Goal: Check status: Check status

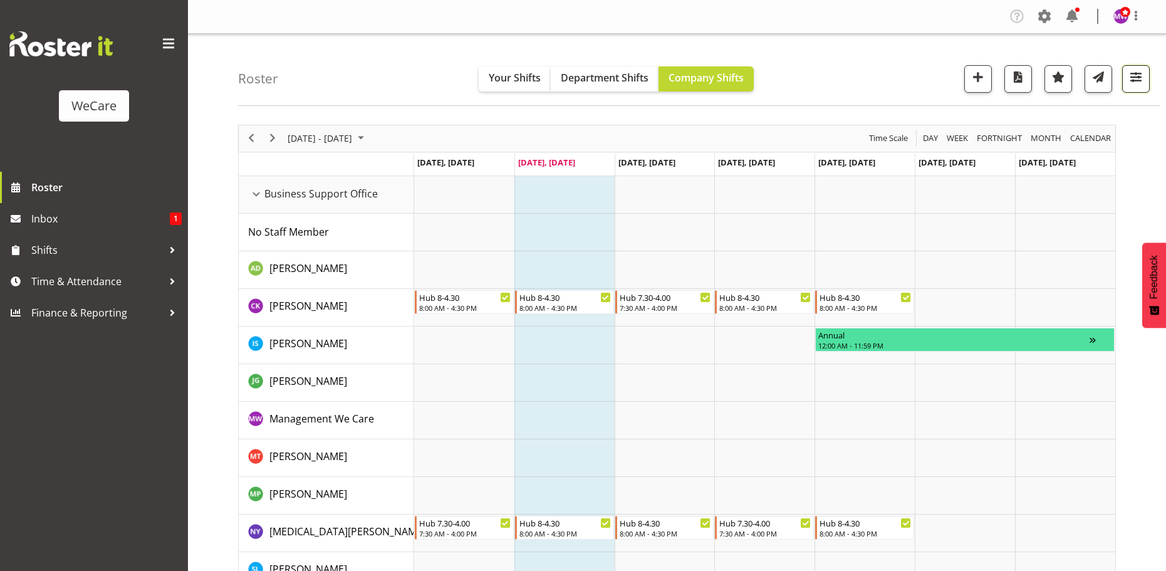
click at [1132, 79] on span "button" at bounding box center [1136, 77] width 16 height 16
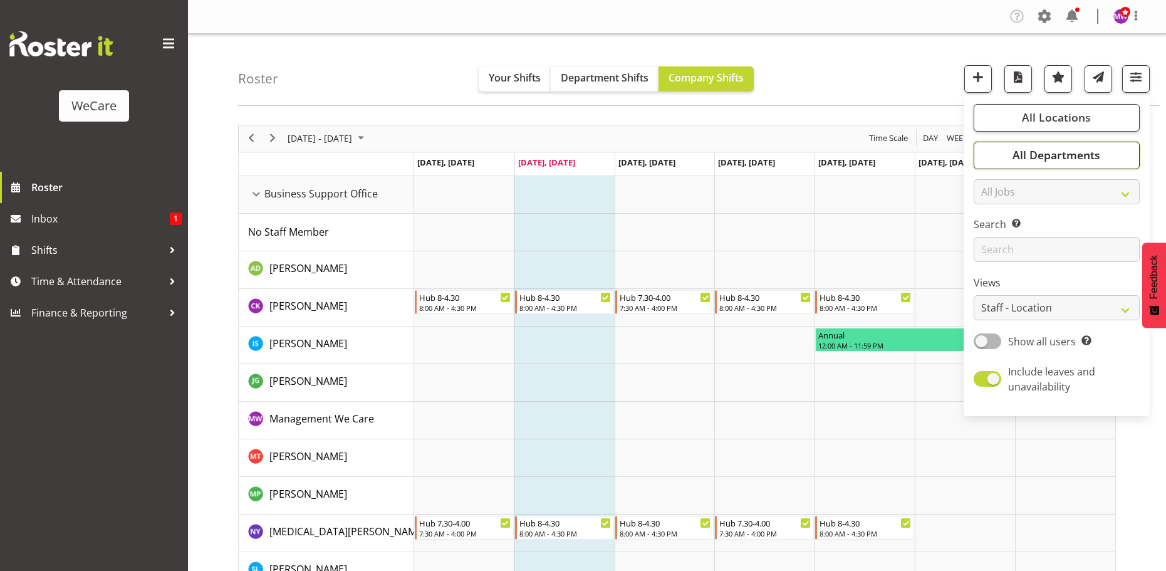
click at [1092, 152] on span "All Departments" at bounding box center [1057, 154] width 88 height 15
click at [992, 214] on span at bounding box center [989, 217] width 10 height 10
click at [992, 214] on input "Clinical Support" at bounding box center [988, 216] width 8 height 8
checkbox input "false"
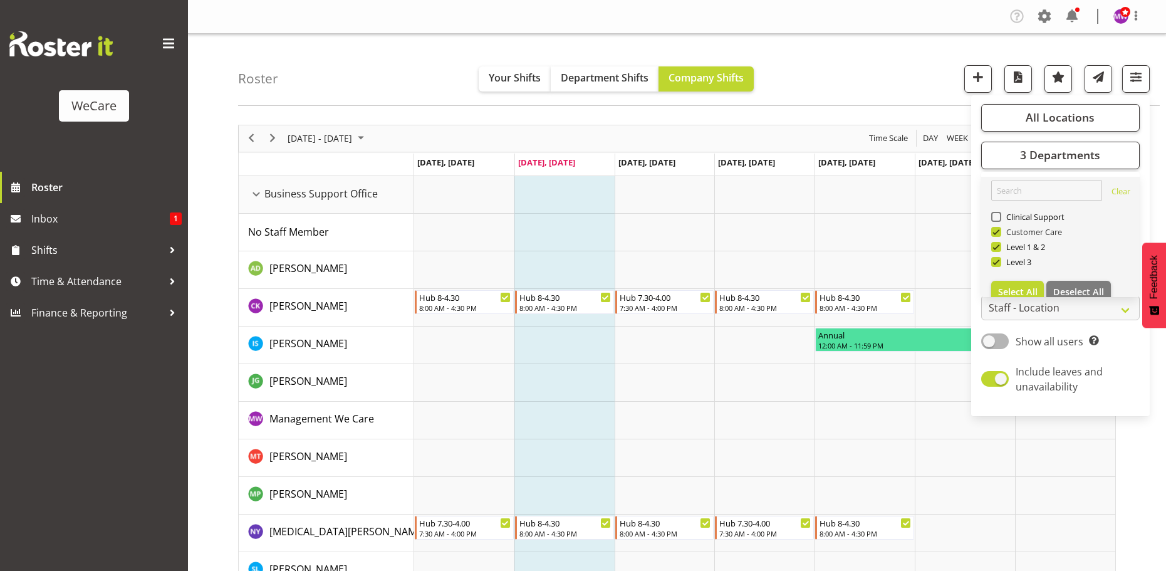
click at [997, 231] on span at bounding box center [997, 232] width 10 height 10
click at [997, 231] on input "Customer Care" at bounding box center [996, 232] width 8 height 8
checkbox input "false"
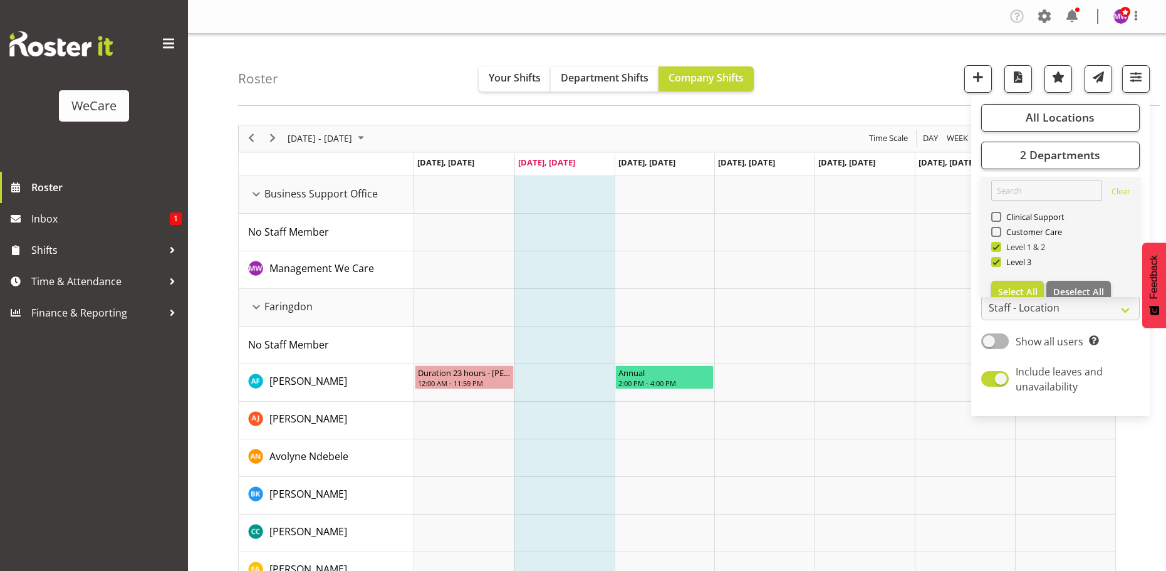
click at [998, 246] on span at bounding box center [997, 247] width 10 height 10
click at [998, 246] on input "Level 1 & 2" at bounding box center [996, 247] width 8 height 8
checkbox input "false"
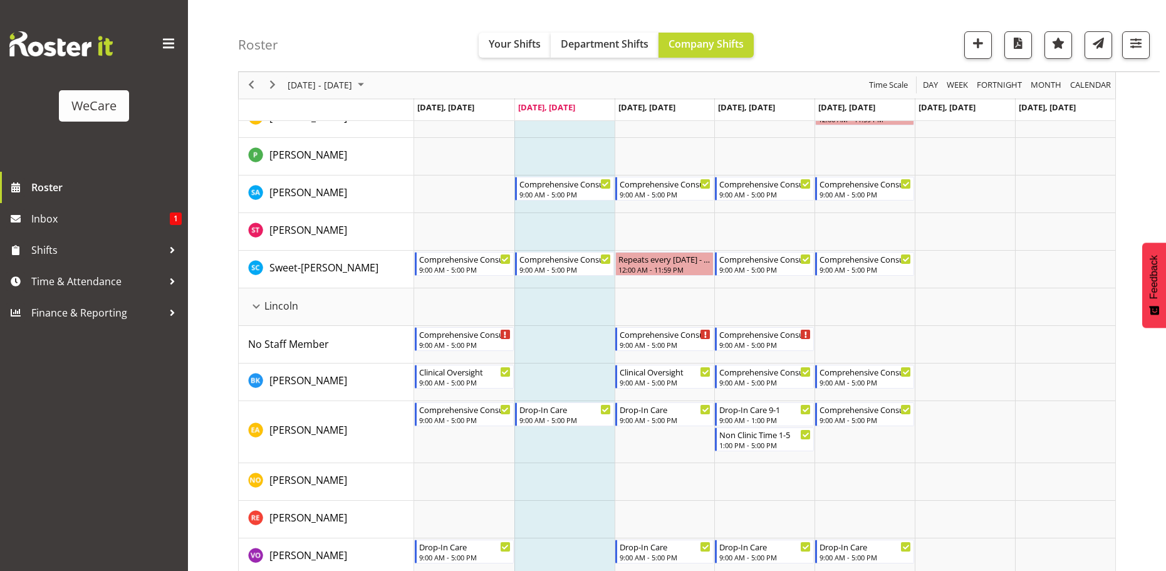
scroll to position [1003, 0]
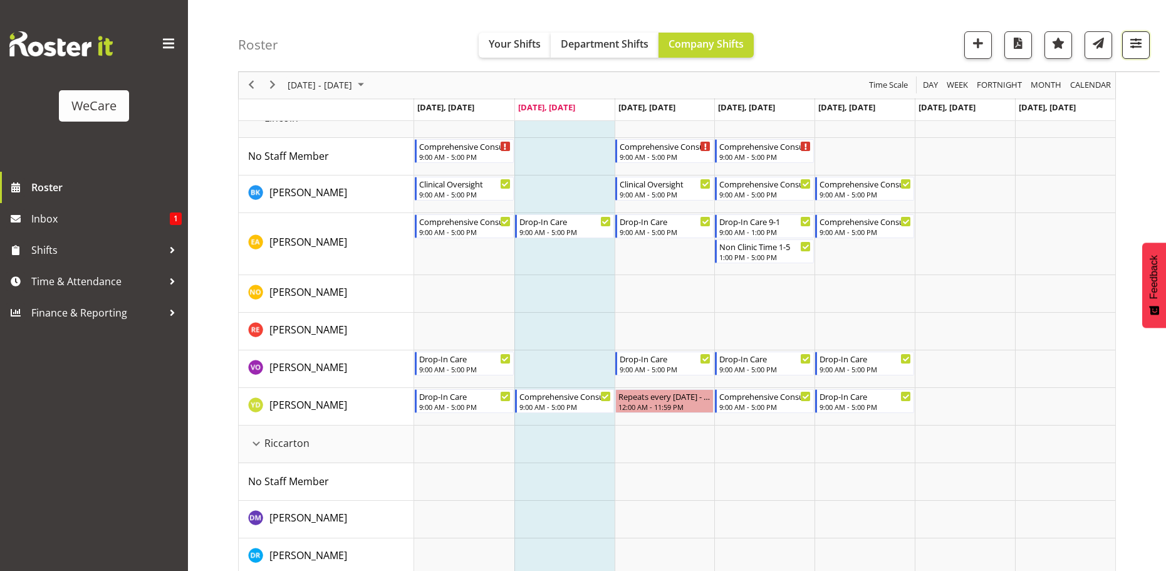
click at [1139, 46] on span "button" at bounding box center [1136, 43] width 16 height 16
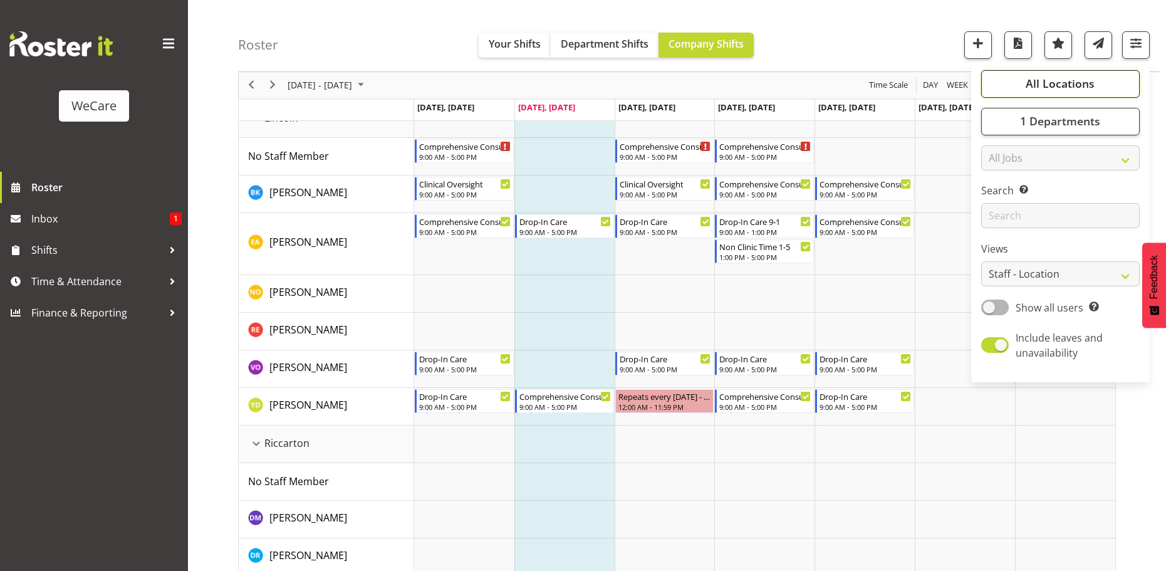
click at [1072, 83] on span "All Locations" at bounding box center [1060, 83] width 69 height 15
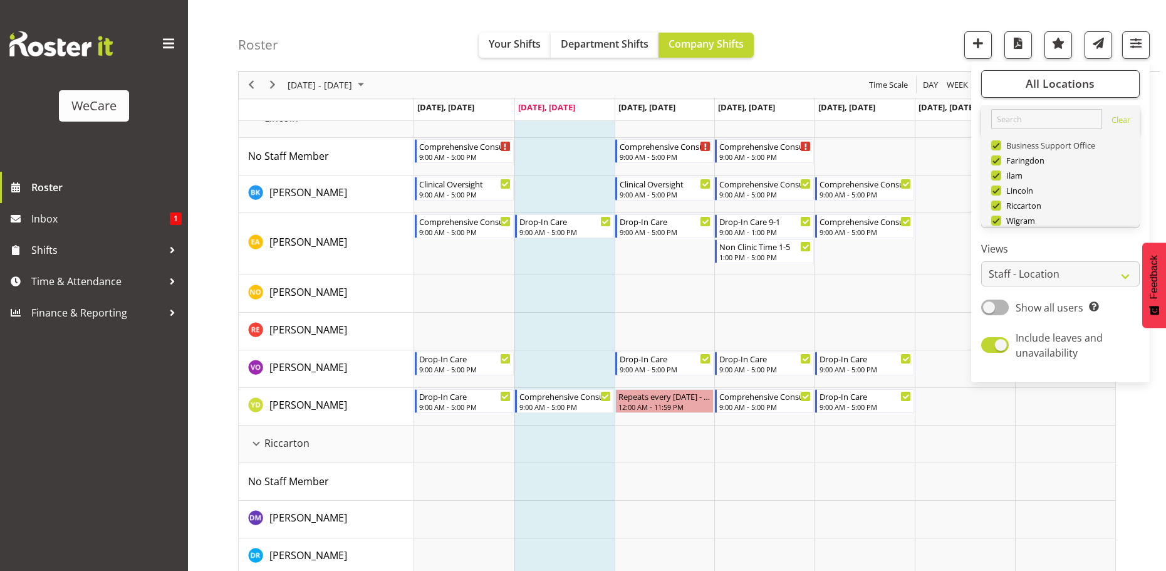
click at [1000, 145] on span at bounding box center [997, 145] width 10 height 10
click at [1000, 145] on input "Business Support Office" at bounding box center [996, 146] width 8 height 8
checkbox input "false"
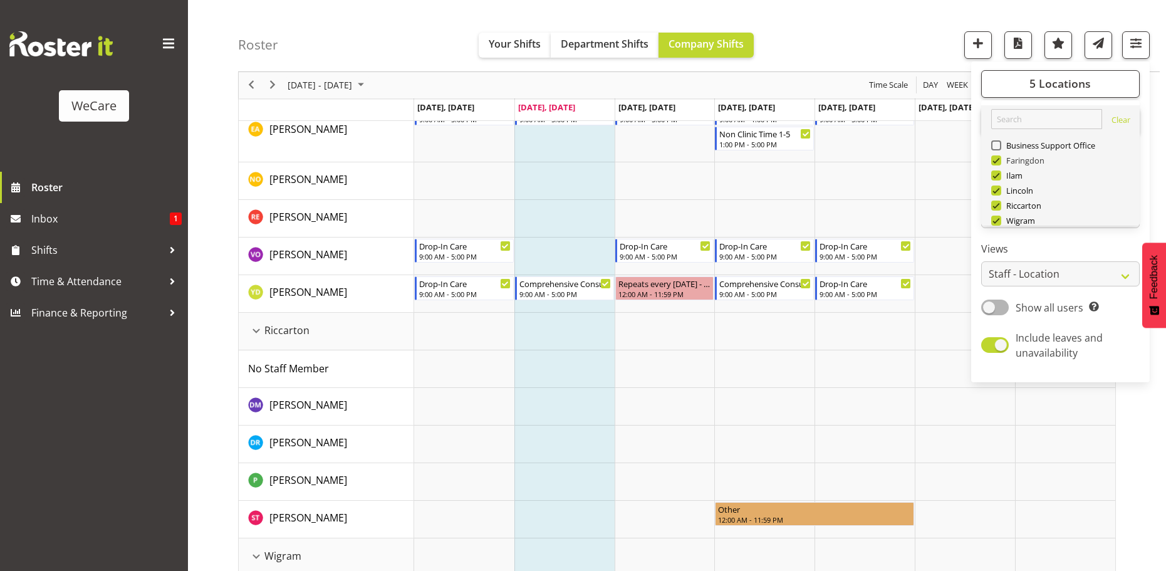
click at [998, 155] on span at bounding box center [997, 160] width 10 height 10
click at [998, 157] on input "Faringdon" at bounding box center [996, 161] width 8 height 8
checkbox input "false"
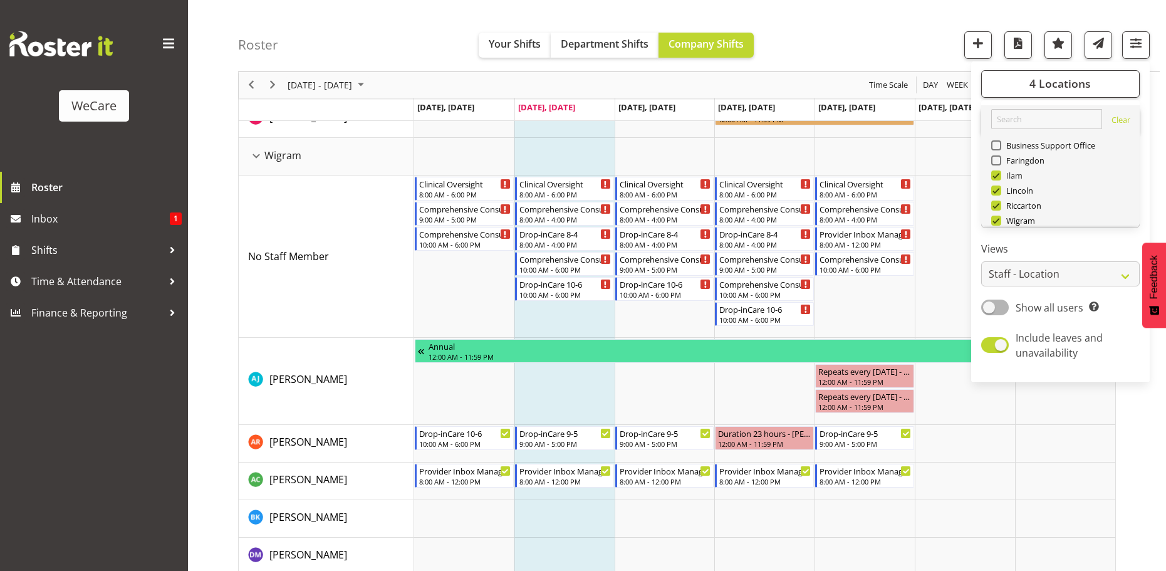
click at [998, 174] on span at bounding box center [997, 175] width 10 height 10
click at [998, 174] on input "Ilam" at bounding box center [996, 176] width 8 height 8
checkbox input "false"
click at [996, 189] on div "Roster Your Shifts Department Shifts Company Shifts 3 Locations Clear Business …" at bounding box center [677, 121] width 978 height 2180
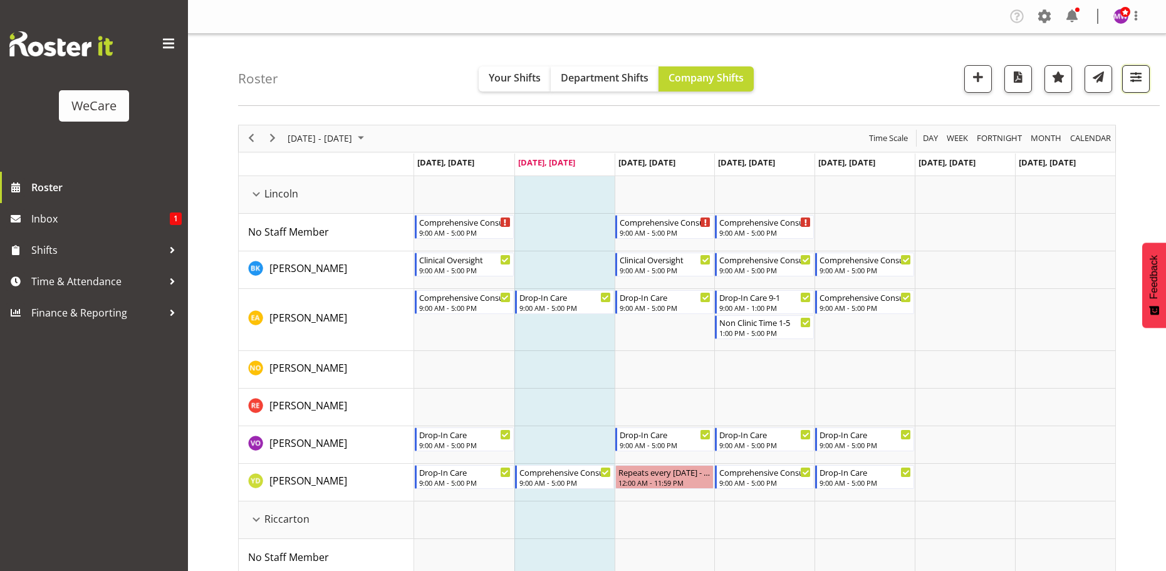
click at [1140, 79] on span "button" at bounding box center [1136, 77] width 16 height 16
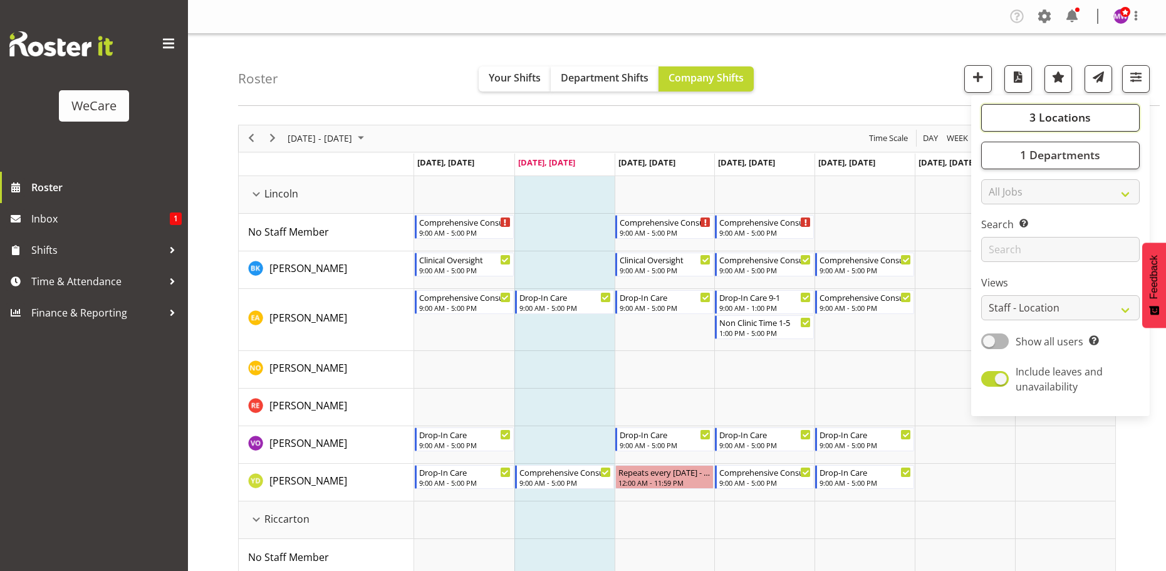
click at [1077, 122] on span "3 Locations" at bounding box center [1060, 117] width 61 height 15
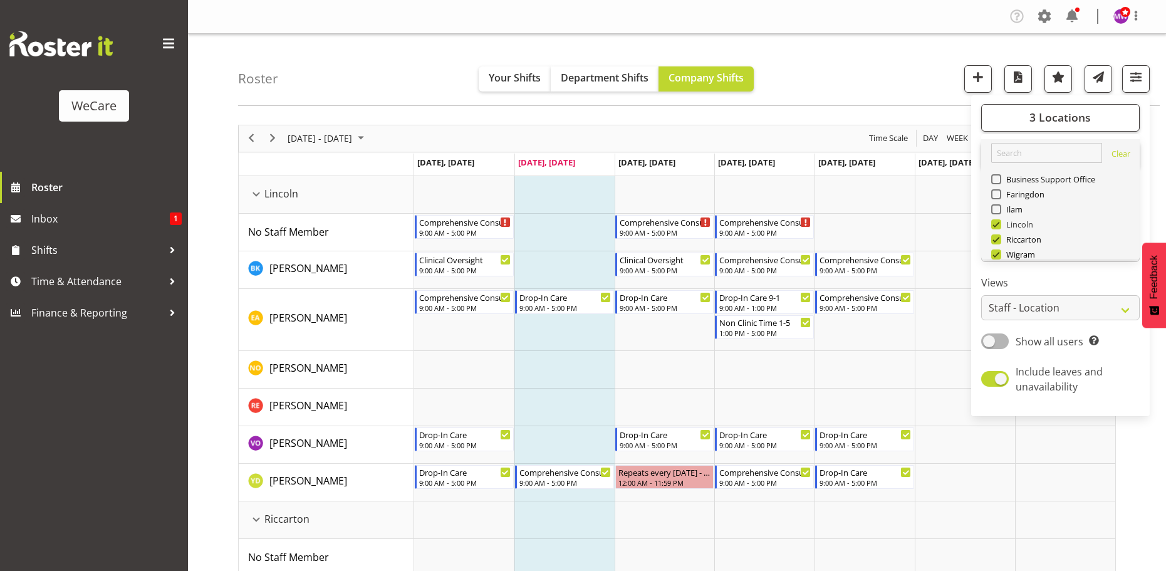
click at [999, 222] on span at bounding box center [997, 224] width 10 height 10
click at [999, 222] on input "Lincoln" at bounding box center [996, 224] width 8 height 8
checkbox input "false"
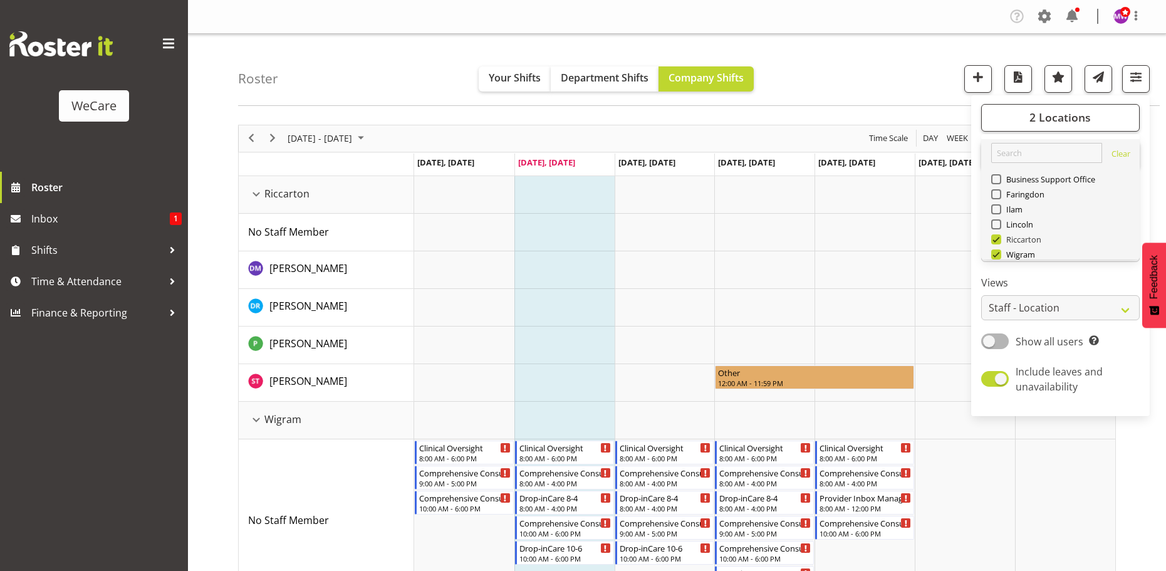
click at [998, 236] on span at bounding box center [997, 239] width 10 height 10
click at [998, 236] on input "Riccarton" at bounding box center [996, 239] width 8 height 8
checkbox input "false"
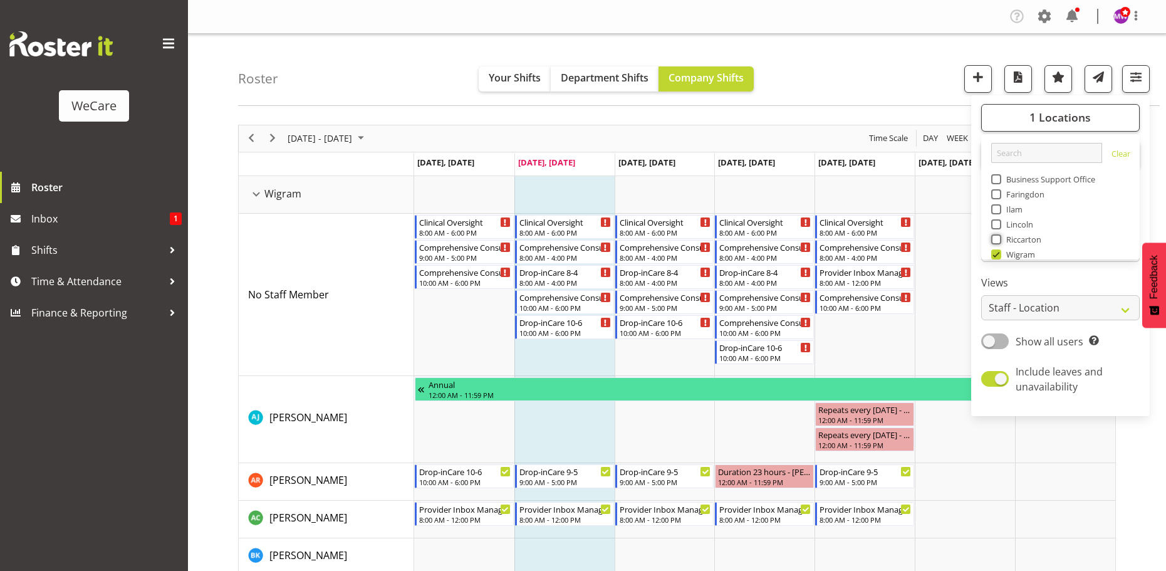
scroll to position [45, 0]
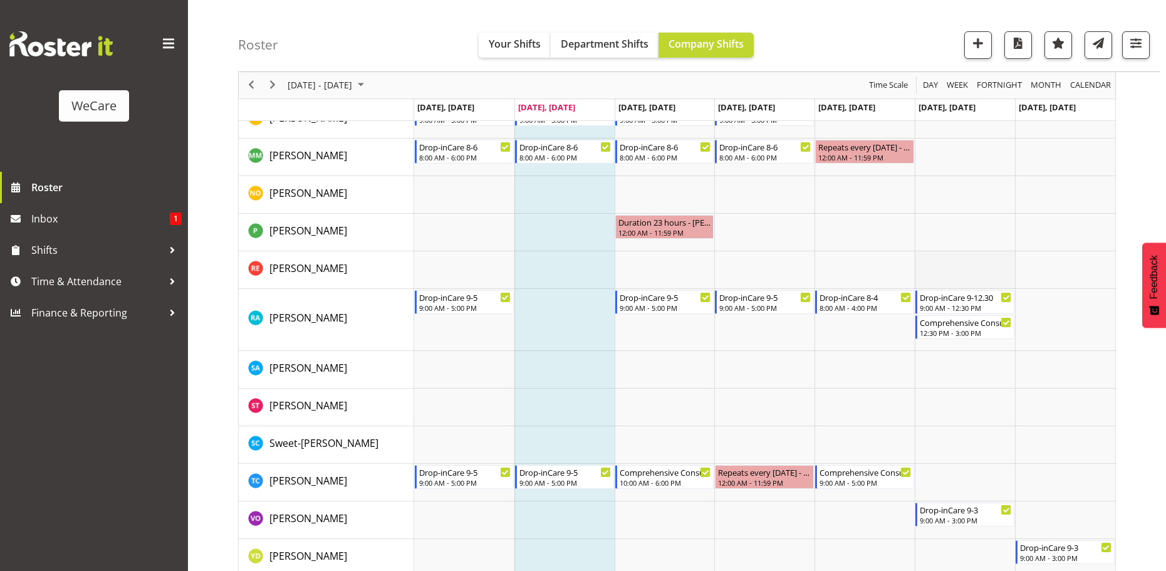
scroll to position [679, 0]
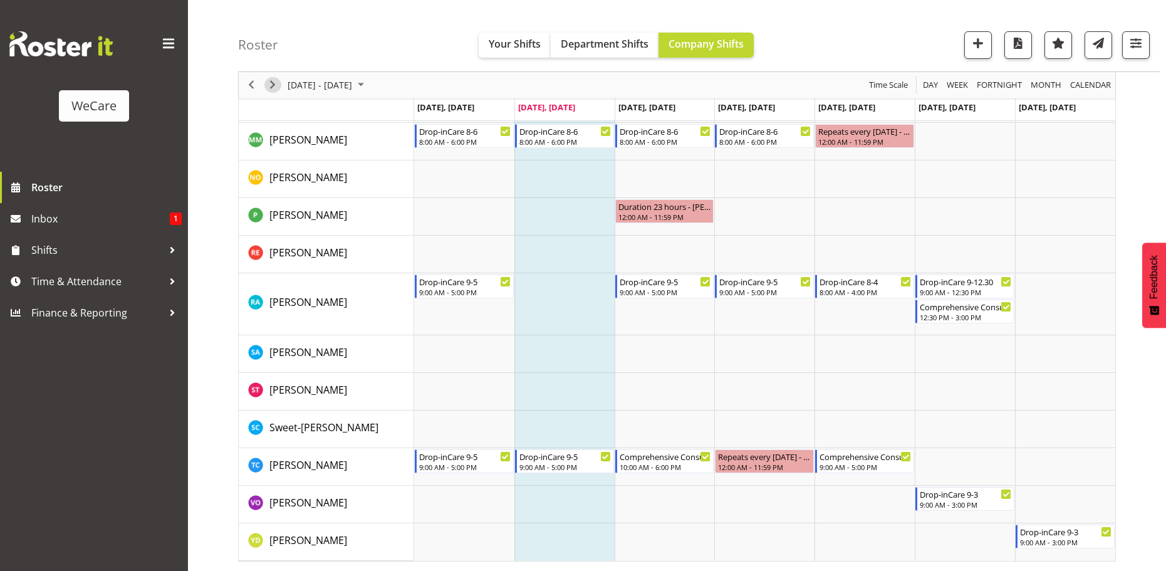
click at [275, 83] on span "Next" at bounding box center [272, 86] width 15 height 16
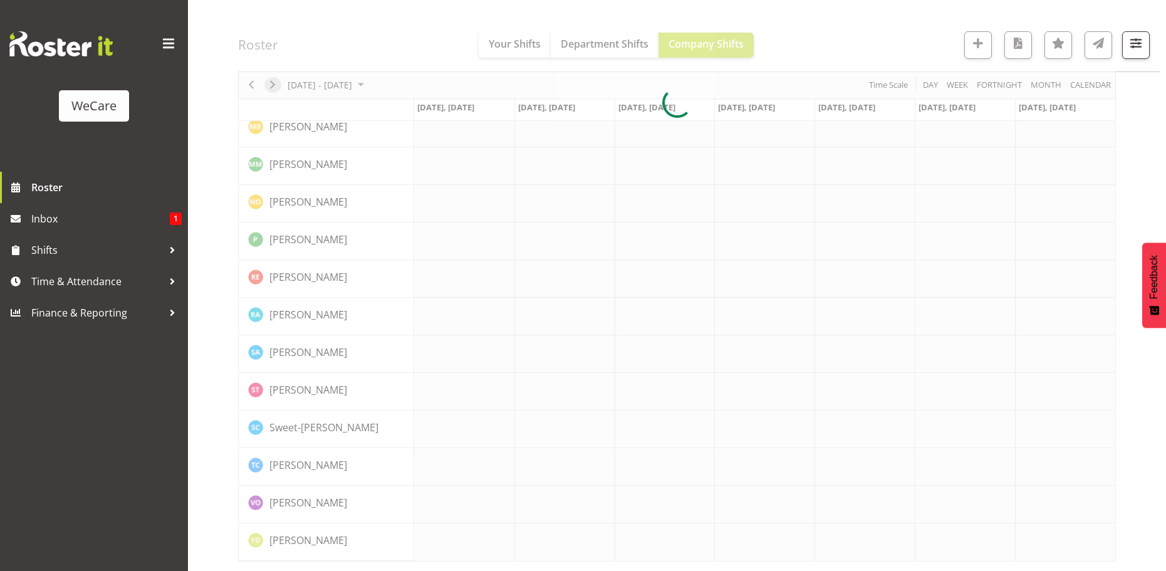
scroll to position [480, 0]
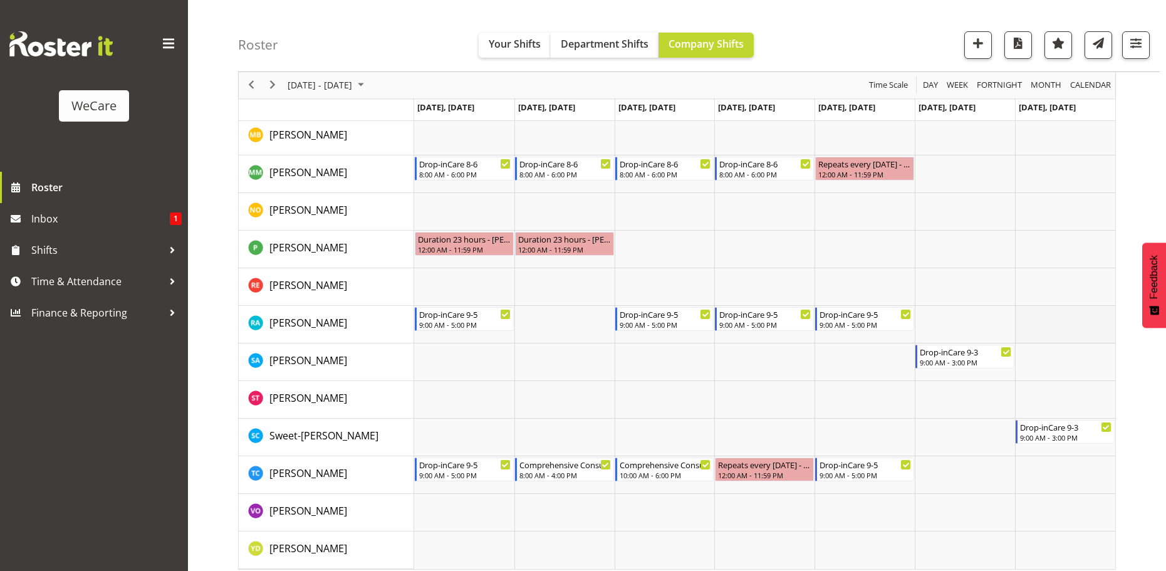
scroll to position [604, 0]
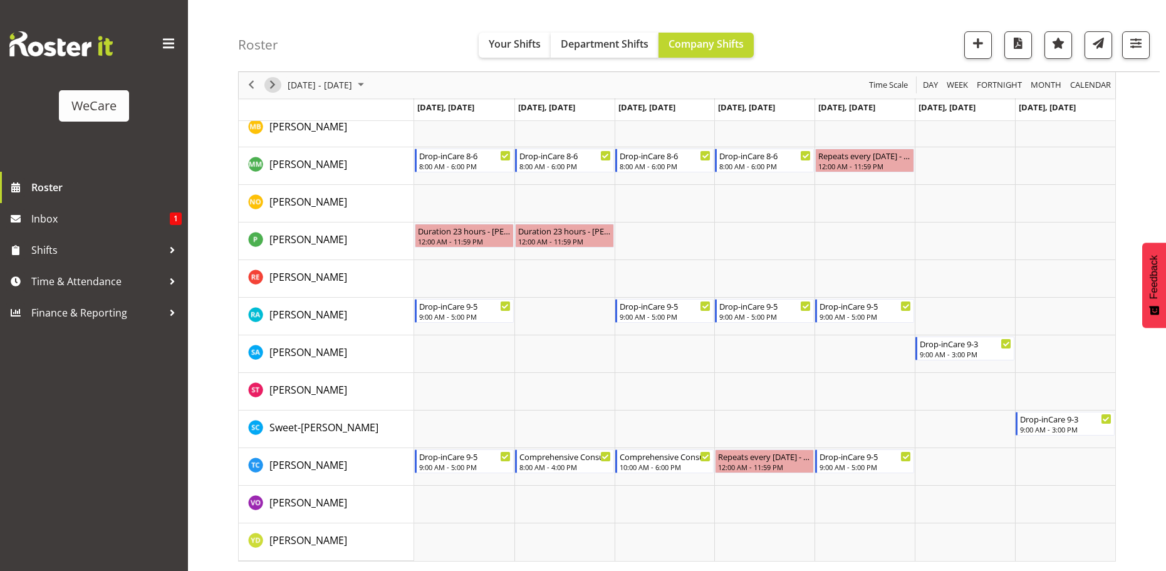
click at [271, 83] on span "Next" at bounding box center [272, 86] width 15 height 16
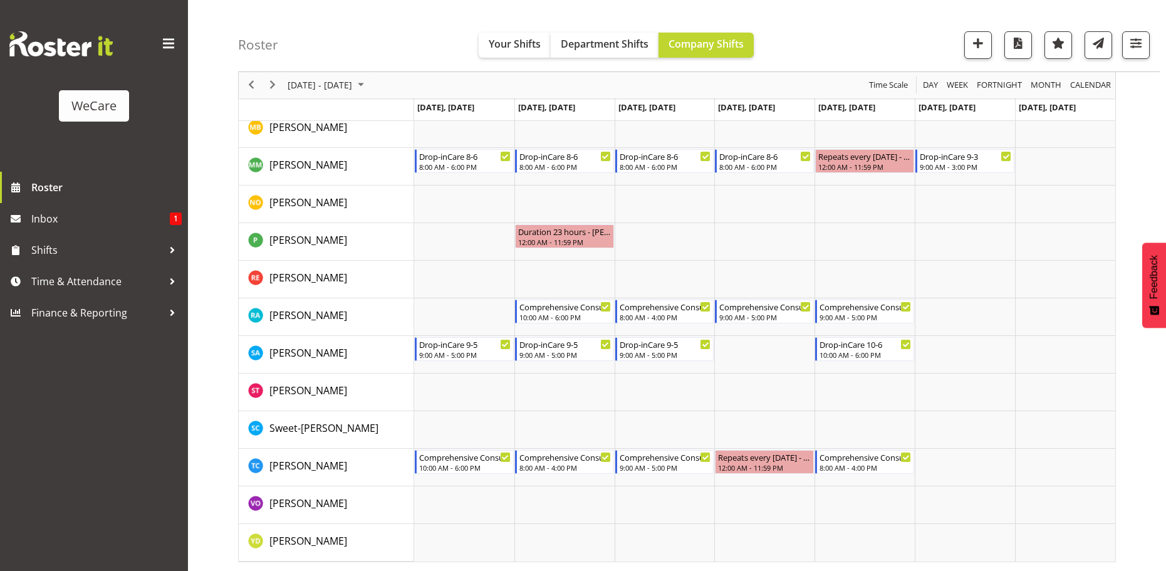
scroll to position [579, 0]
click at [273, 81] on span "Next" at bounding box center [272, 86] width 15 height 16
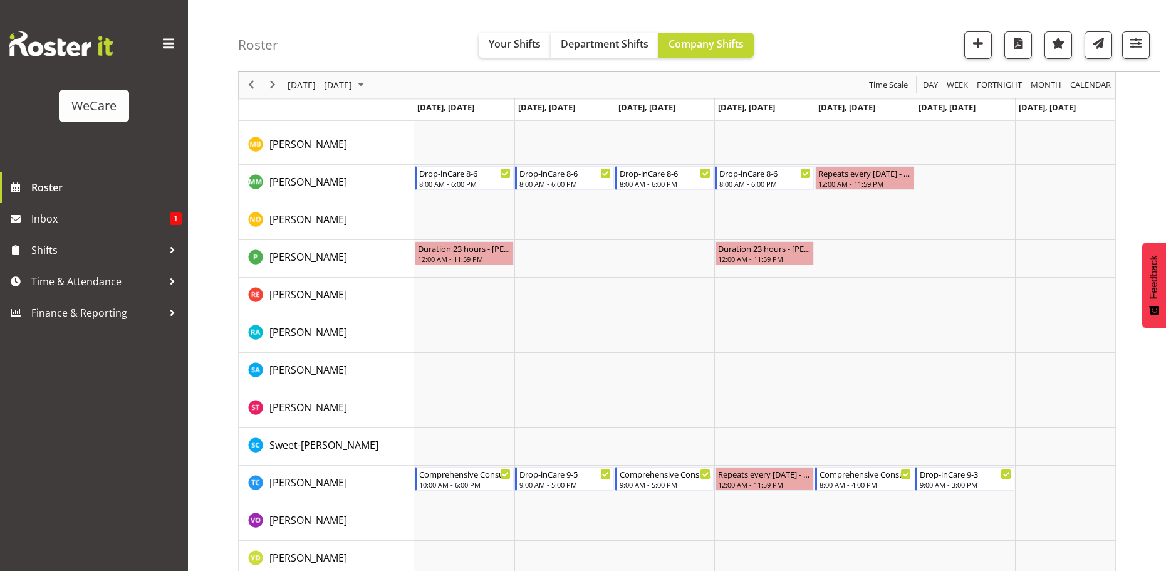
scroll to position [580, 0]
